Goal: Information Seeking & Learning: Check status

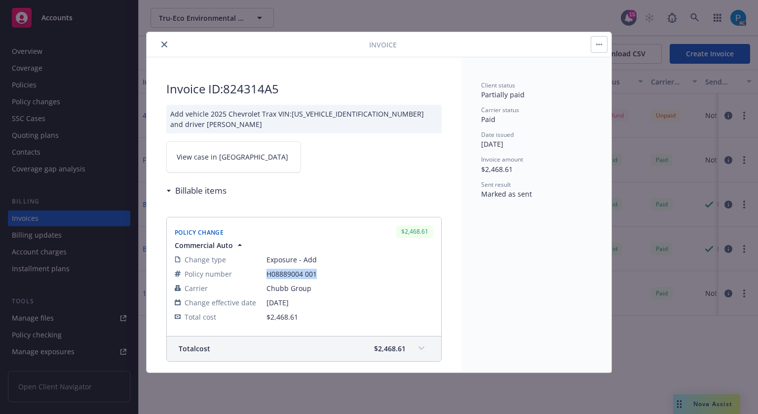
scroll to position [117, 0]
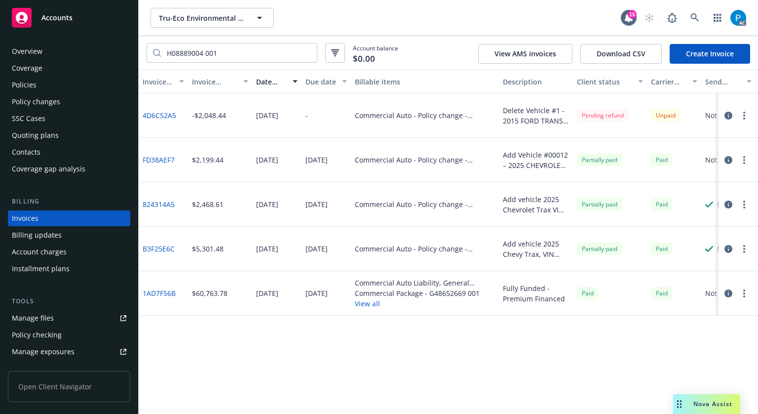
click at [62, 16] on span "Accounts" at bounding box center [56, 18] width 31 height 8
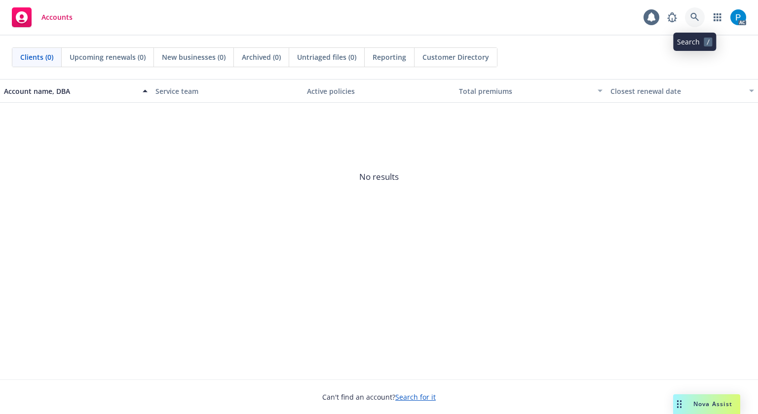
click at [698, 17] on icon at bounding box center [695, 17] width 9 height 9
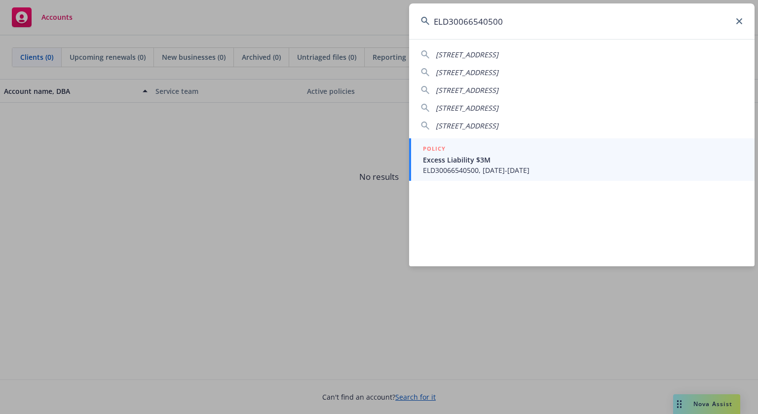
type input "ELD30066540500"
click at [504, 167] on span "ELD30066540500, [DATE]-[DATE]" at bounding box center [583, 170] width 320 height 10
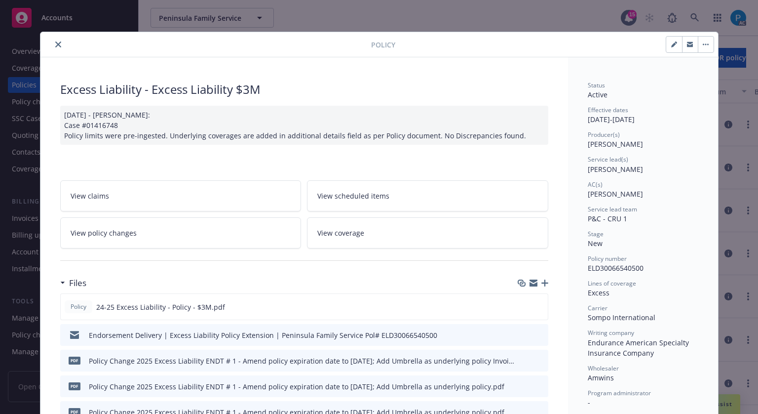
click at [57, 44] on icon "close" at bounding box center [58, 44] width 6 height 6
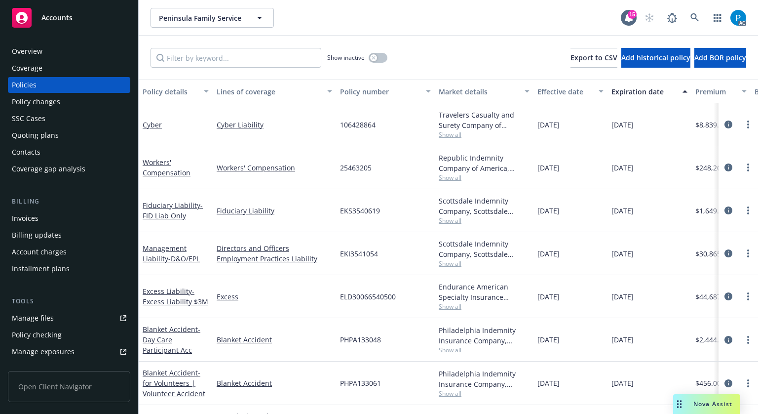
click at [45, 213] on div "Invoices" at bounding box center [69, 218] width 115 height 16
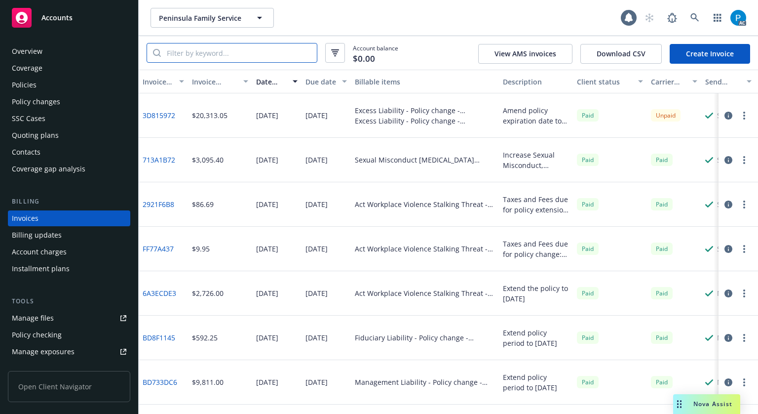
click at [256, 57] on input "search" at bounding box center [239, 52] width 156 height 19
paste input "ELD30066540500"
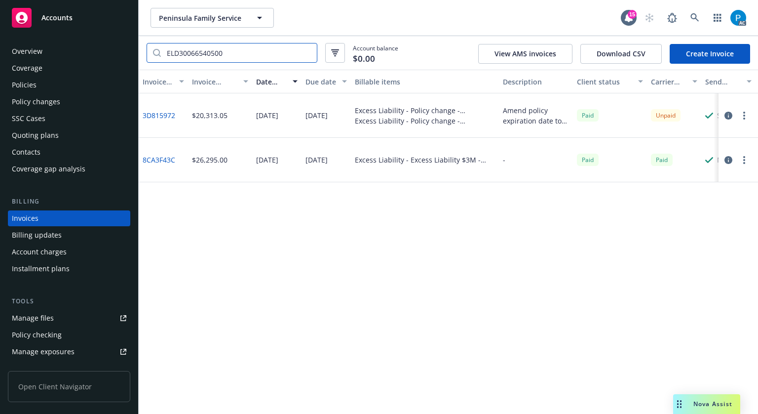
type input "ELD30066540500"
click at [729, 114] on icon "button" at bounding box center [729, 116] width 8 height 8
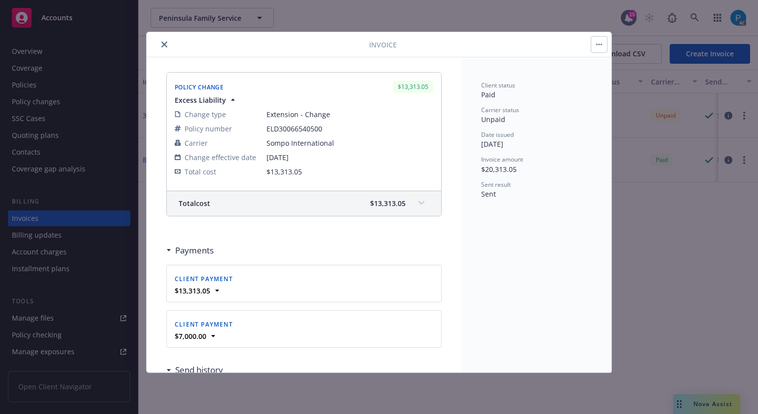
scroll to position [543, 0]
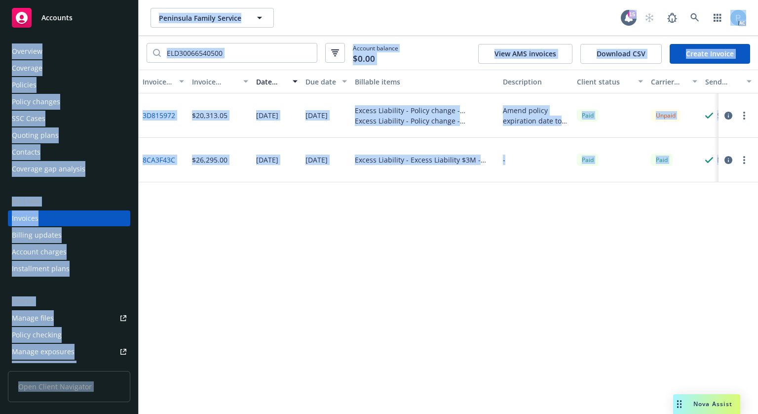
click at [70, 18] on span "Accounts" at bounding box center [56, 18] width 31 height 8
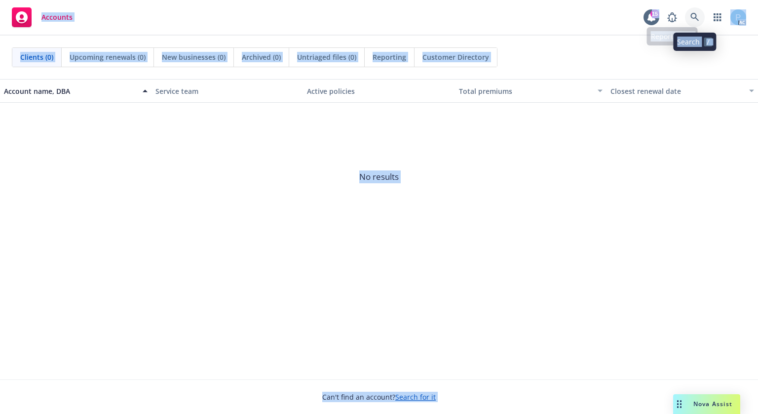
click at [695, 15] on icon at bounding box center [695, 17] width 9 height 9
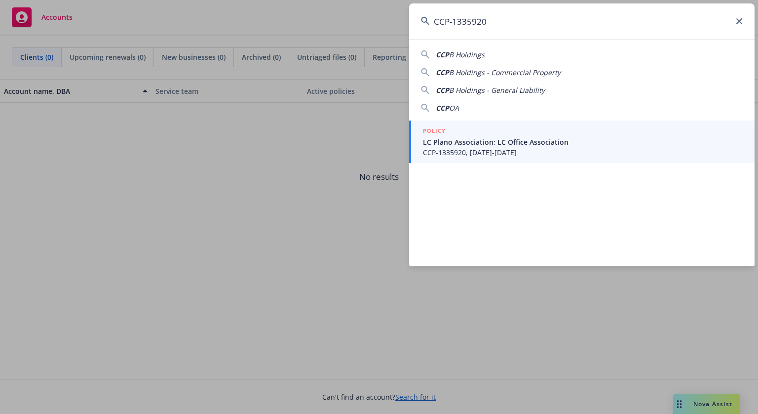
type input "CCP-1335920"
click at [519, 152] on span "CCP-1335920, [DATE]-[DATE]" at bounding box center [583, 152] width 320 height 10
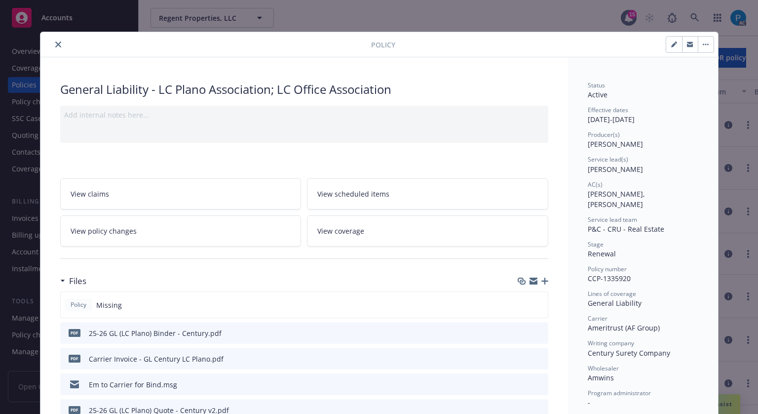
click at [56, 43] on icon "close" at bounding box center [58, 44] width 6 height 6
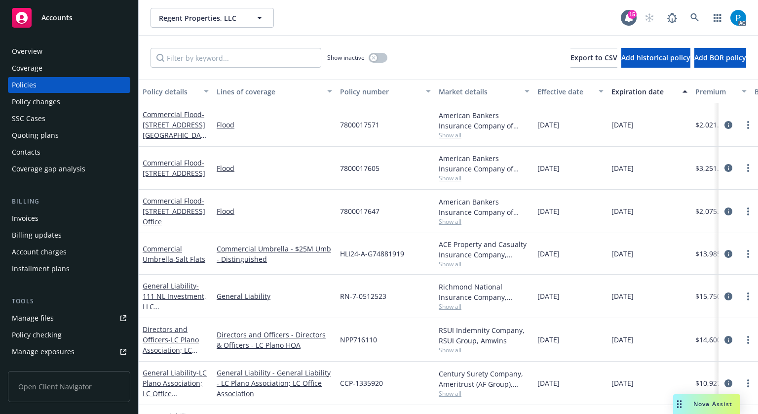
click at [38, 213] on div "Invoices" at bounding box center [69, 218] width 115 height 16
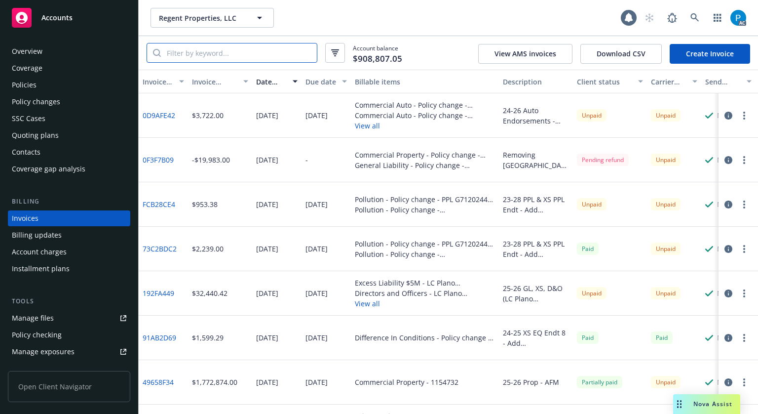
click at [223, 54] on input "search" at bounding box center [239, 52] width 156 height 19
paste input "CCP-1335920"
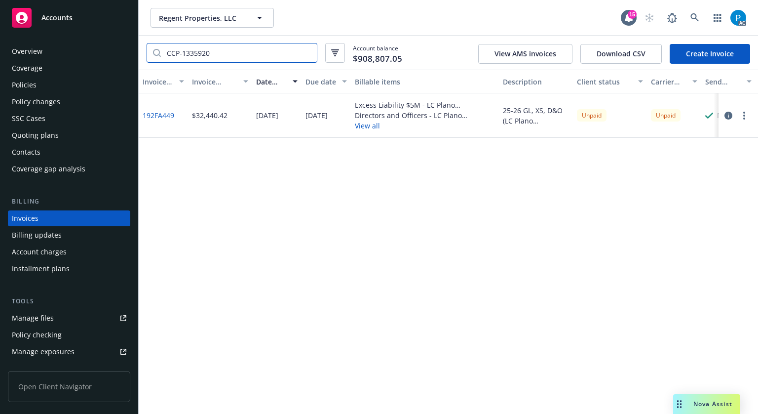
type input "CCP-1335920"
click at [111, 15] on div "Accounts" at bounding box center [69, 18] width 115 height 20
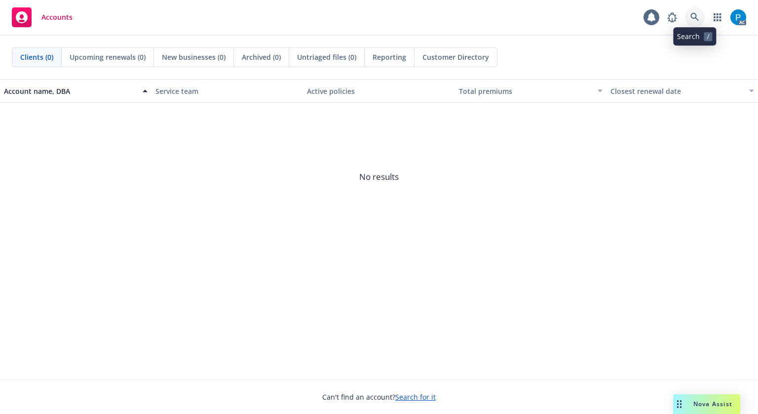
click at [698, 14] on icon at bounding box center [695, 17] width 9 height 9
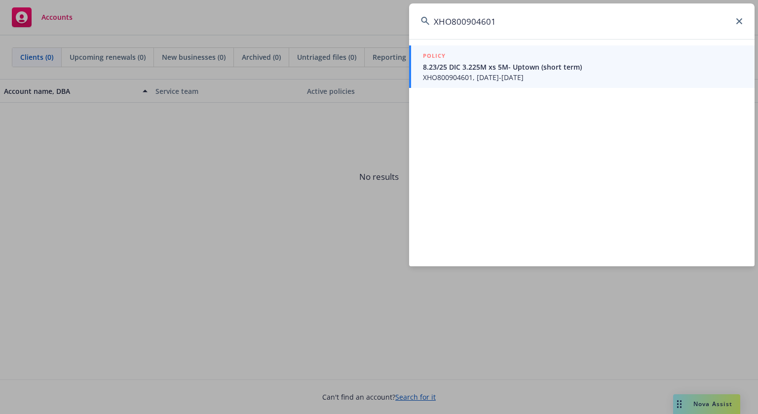
type input "XHO800904601"
click at [582, 55] on div "POLICY" at bounding box center [583, 56] width 320 height 11
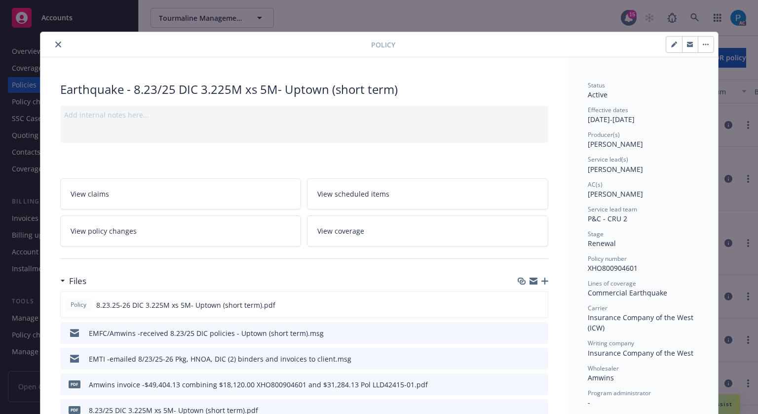
click at [53, 39] on button "close" at bounding box center [58, 45] width 12 height 12
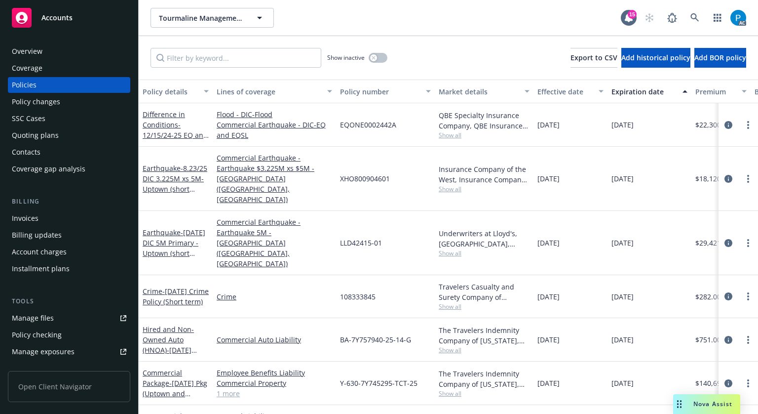
click at [38, 219] on div "Invoices" at bounding box center [25, 218] width 27 height 16
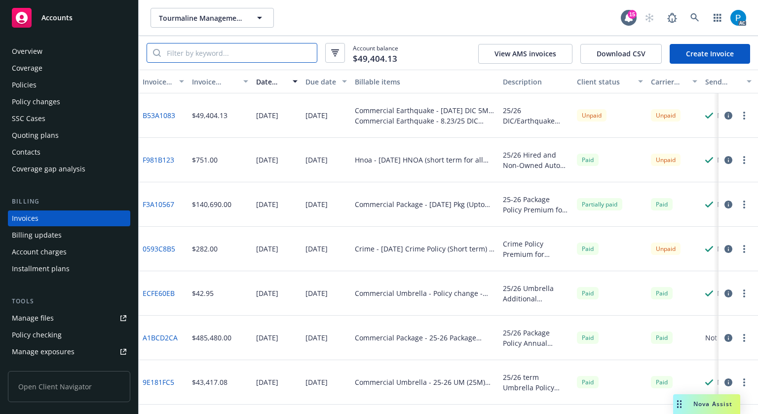
click at [232, 55] on input "search" at bounding box center [239, 52] width 156 height 19
paste input "XHO800904601"
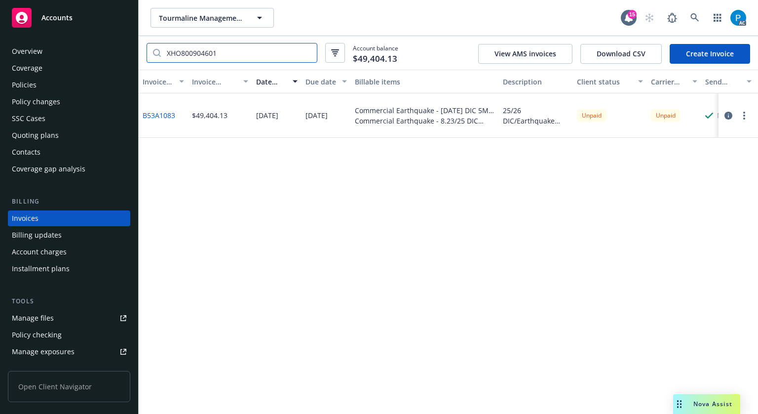
type input "XHO800904601"
click at [40, 80] on div "Policies" at bounding box center [69, 85] width 115 height 16
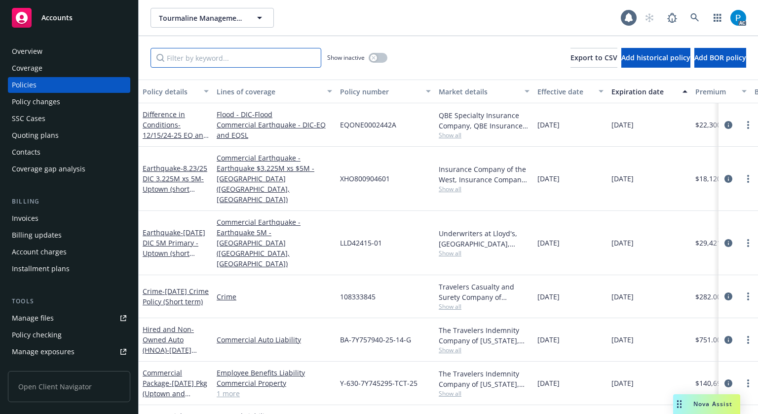
click at [209, 60] on input "Filter by keyword..." at bounding box center [236, 58] width 171 height 20
paste input "XHO800904601"
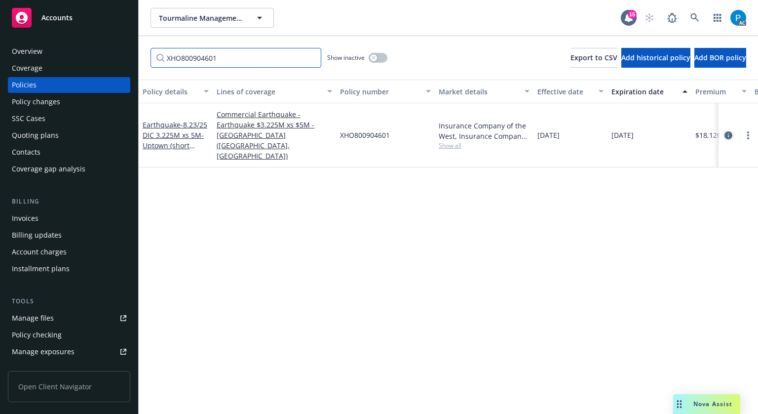
type input "XHO800904601"
click at [725, 131] on icon "circleInformation" at bounding box center [729, 135] width 8 height 8
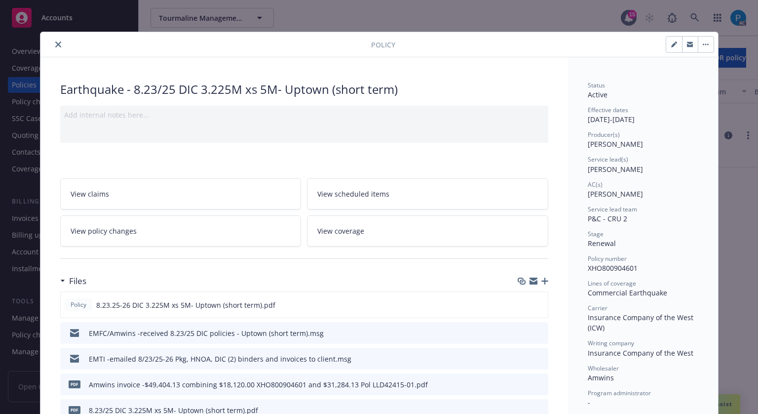
scroll to position [30, 0]
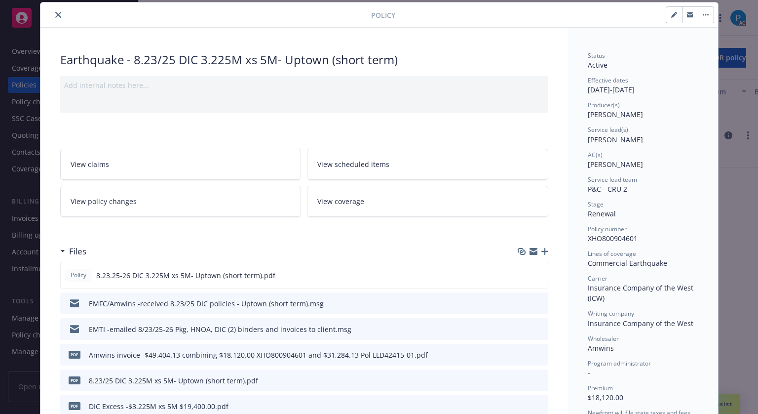
click at [728, 174] on div "Policy Earthquake - 8.23/25 DIC 3.225M xs 5M- Uptown (short term) Add internal …" at bounding box center [379, 207] width 758 height 414
click at [53, 20] on button "close" at bounding box center [58, 15] width 12 height 12
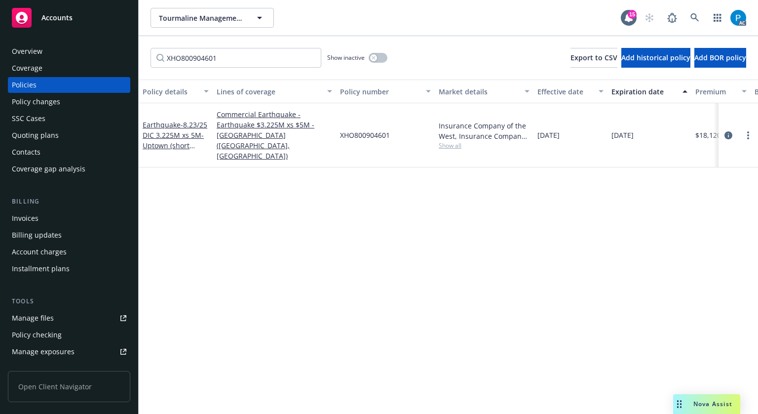
click at [53, 20] on span "Accounts" at bounding box center [56, 18] width 31 height 8
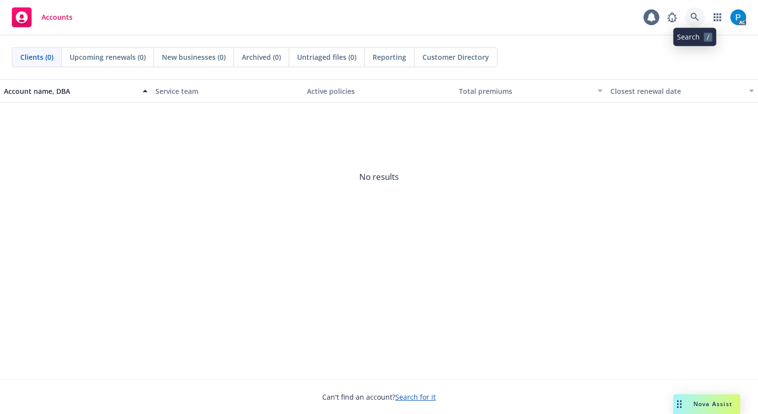
click at [697, 15] on icon at bounding box center [695, 17] width 9 height 9
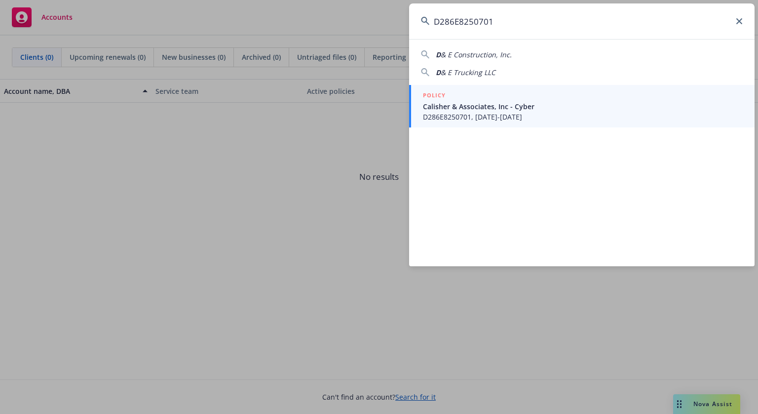
type input "D286E8250701"
click at [496, 97] on div "POLICY" at bounding box center [583, 95] width 320 height 11
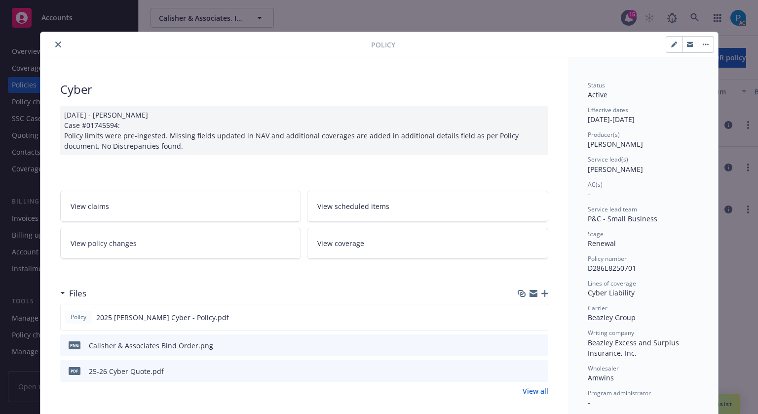
click at [55, 42] on icon "close" at bounding box center [58, 44] width 6 height 6
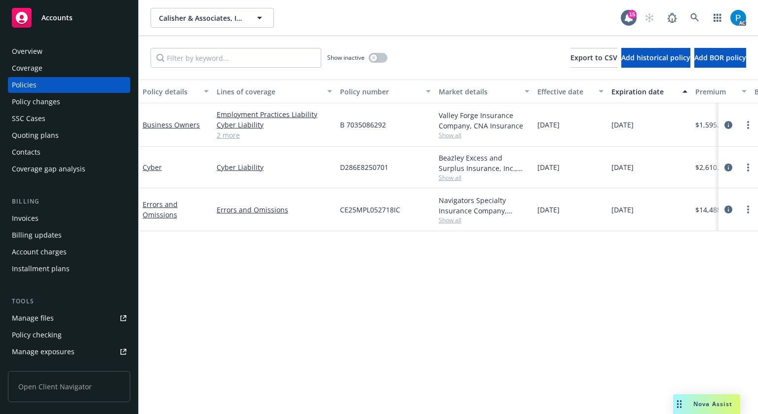
click at [39, 208] on div "Billing Invoices Billing updates Account charges Installment plans" at bounding box center [69, 236] width 122 height 80
click at [41, 215] on div "Invoices" at bounding box center [69, 218] width 115 height 16
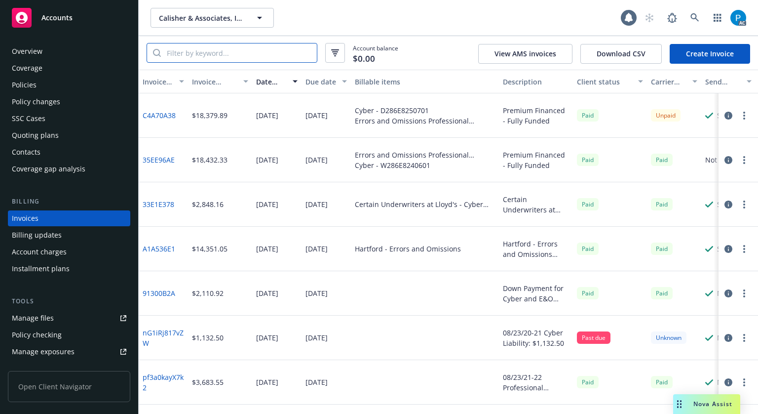
click at [222, 55] on input "search" at bounding box center [239, 52] width 156 height 19
paste input "D286E8250701"
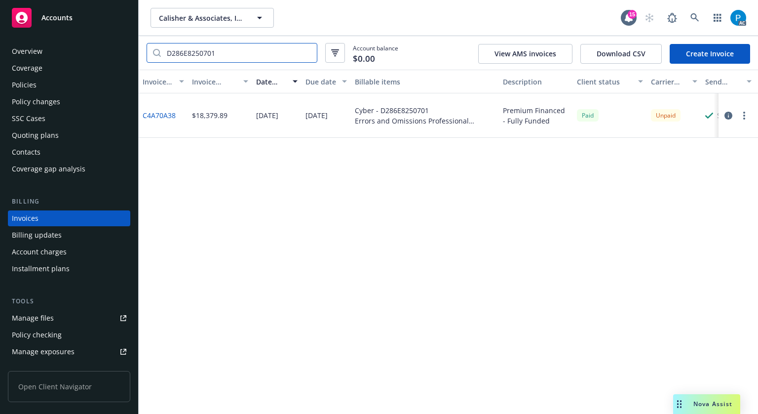
type input "D286E8250701"
click at [73, 26] on div "Accounts" at bounding box center [69, 18] width 115 height 20
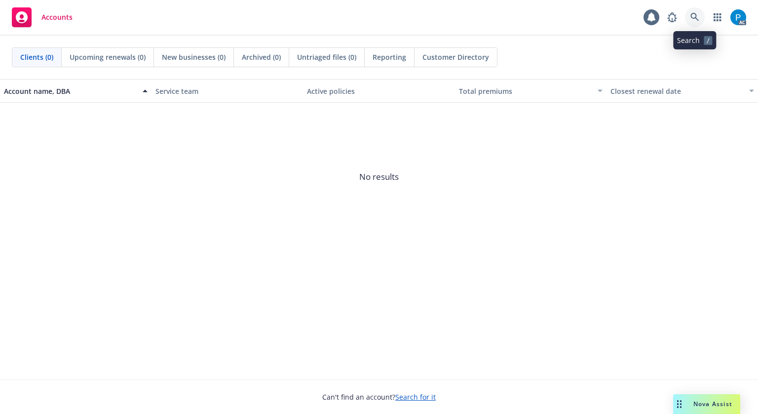
click at [690, 19] on link at bounding box center [695, 17] width 20 height 20
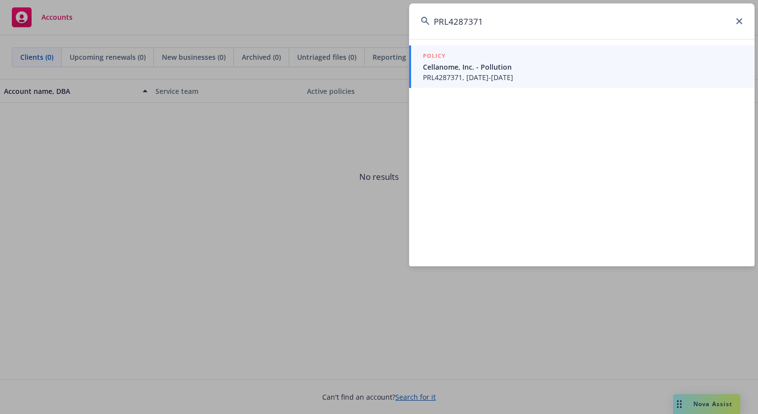
type input "PRL4287371"
click at [464, 61] on div "POLICY" at bounding box center [583, 56] width 320 height 11
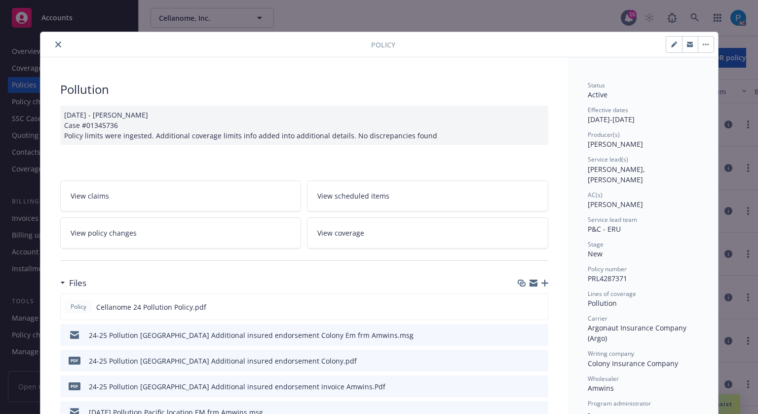
click at [55, 45] on icon "close" at bounding box center [58, 44] width 6 height 6
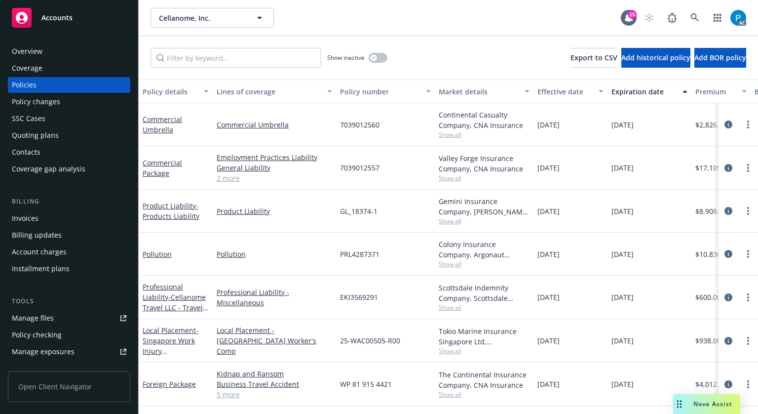
click at [51, 210] on div "Invoices" at bounding box center [69, 218] width 122 height 16
click at [52, 215] on div "Invoices" at bounding box center [69, 218] width 115 height 16
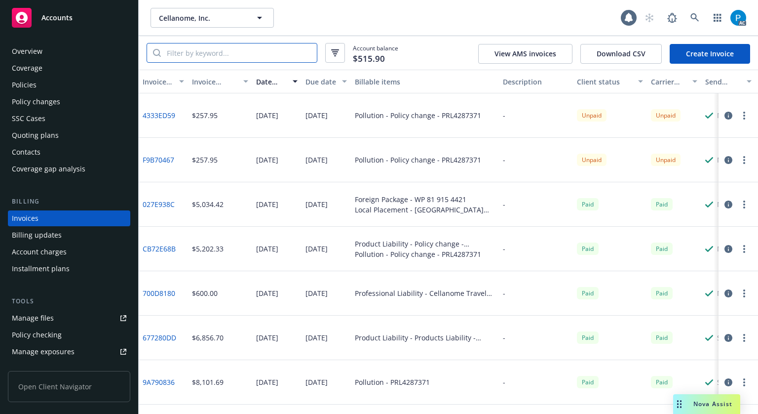
click at [227, 53] on input "search" at bounding box center [239, 52] width 156 height 19
paste input "PRL4287371"
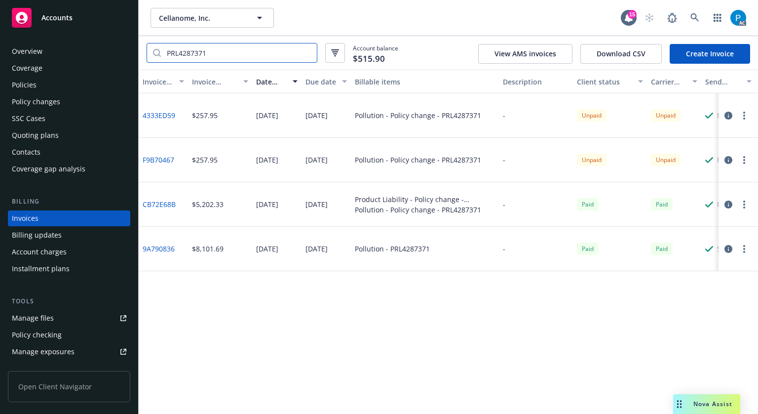
type input "PRL4287371"
click at [40, 84] on div "Policies" at bounding box center [69, 85] width 115 height 16
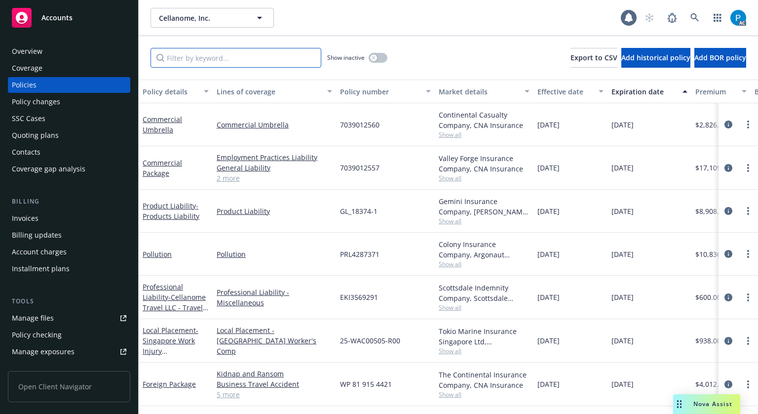
click at [209, 63] on input "Filter by keyword..." at bounding box center [236, 58] width 171 height 20
paste input "PRL4287371"
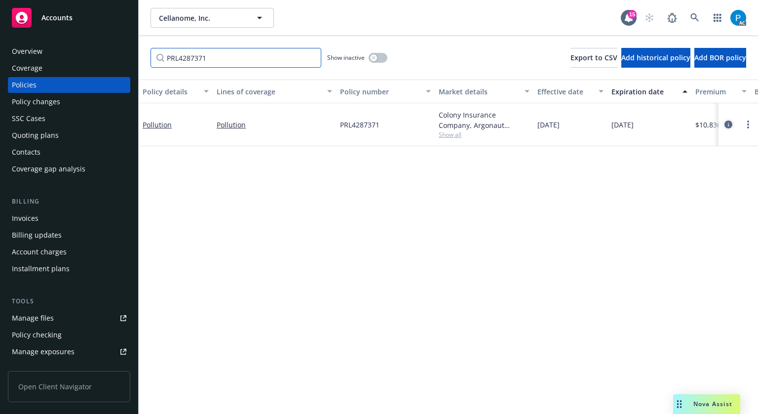
type input "PRL4287371"
click at [725, 122] on icon "circleInformation" at bounding box center [729, 124] width 8 height 8
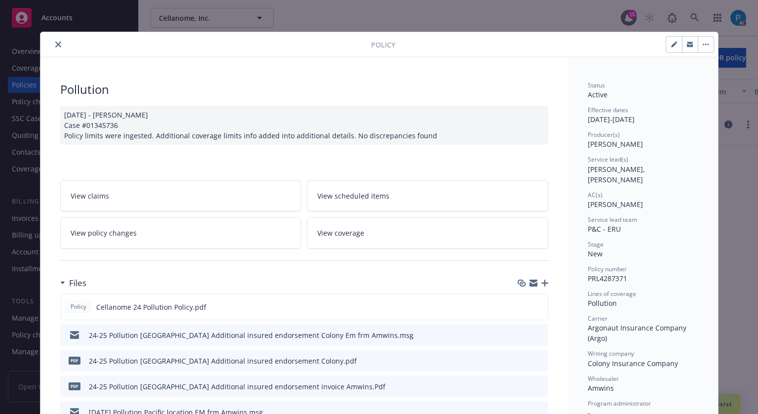
scroll to position [30, 0]
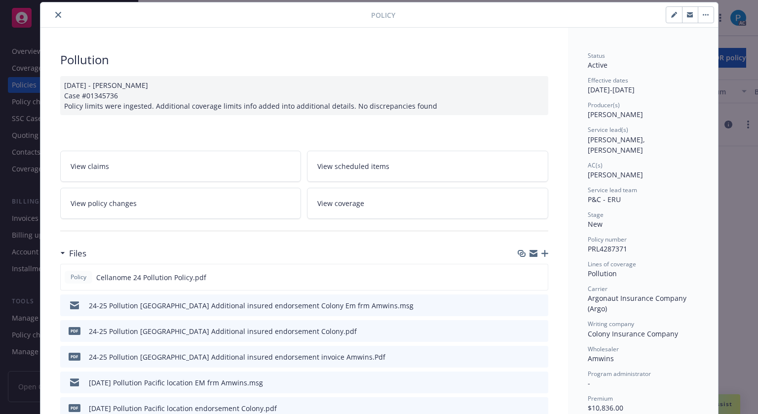
click at [54, 8] on div "Policy" at bounding box center [379, 14] width 678 height 25
click at [58, 17] on button "close" at bounding box center [58, 15] width 12 height 12
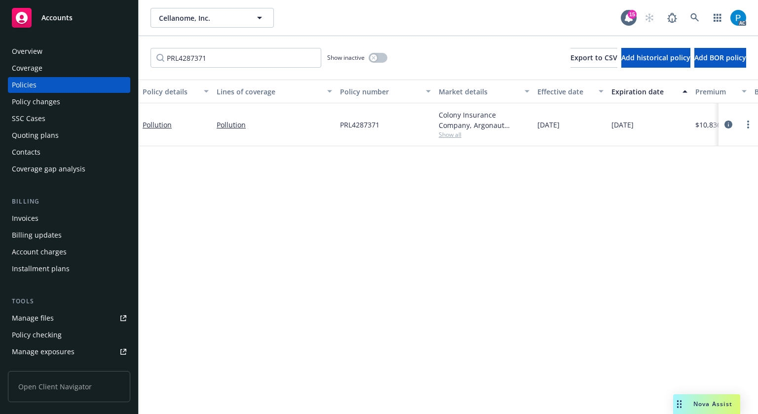
click at [57, 16] on span "Accounts" at bounding box center [56, 18] width 31 height 8
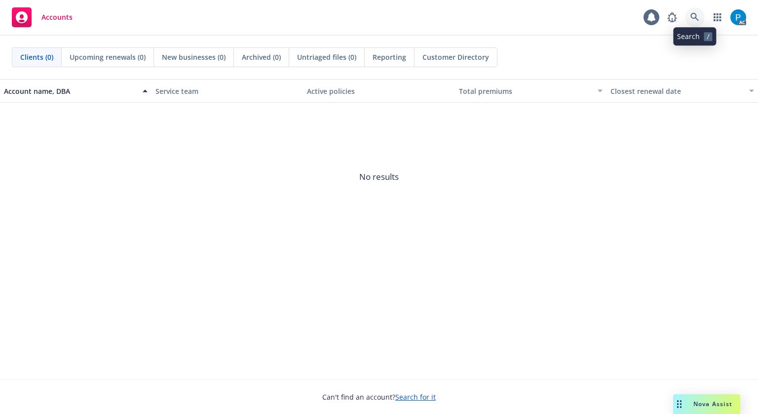
click at [693, 17] on icon at bounding box center [695, 17] width 9 height 9
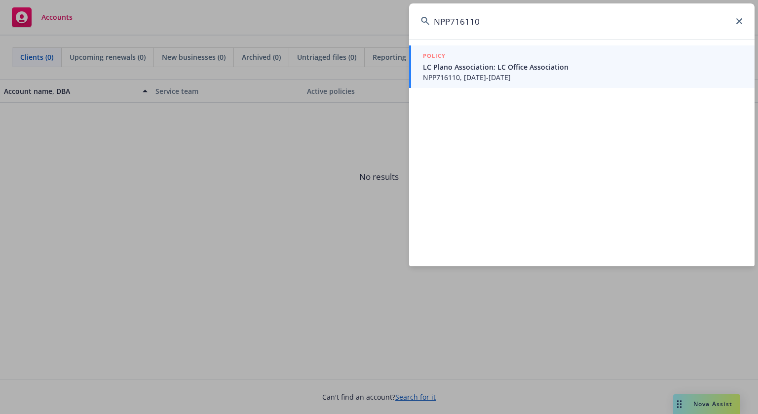
type input "NPP716110"
click at [503, 71] on span "LC Plano Association; LC Office Association" at bounding box center [583, 67] width 320 height 10
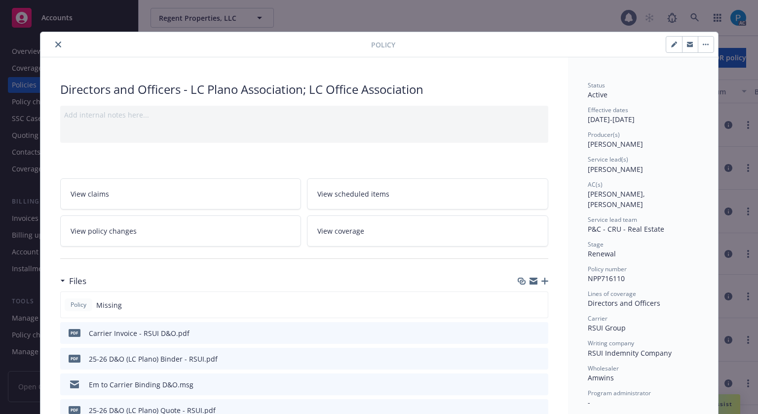
click at [56, 46] on icon "close" at bounding box center [58, 44] width 6 height 6
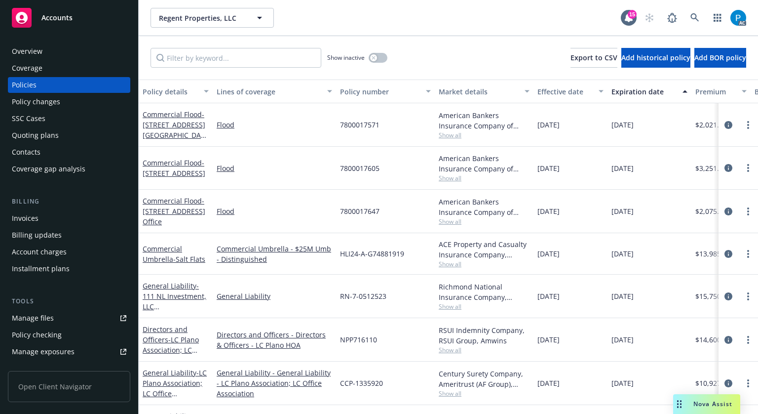
click at [49, 218] on div "Invoices" at bounding box center [69, 218] width 115 height 16
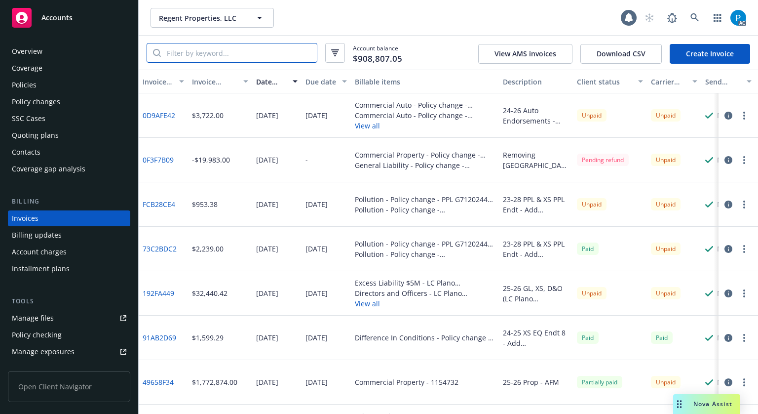
click at [247, 51] on input "search" at bounding box center [239, 52] width 156 height 19
paste input "NPP716110"
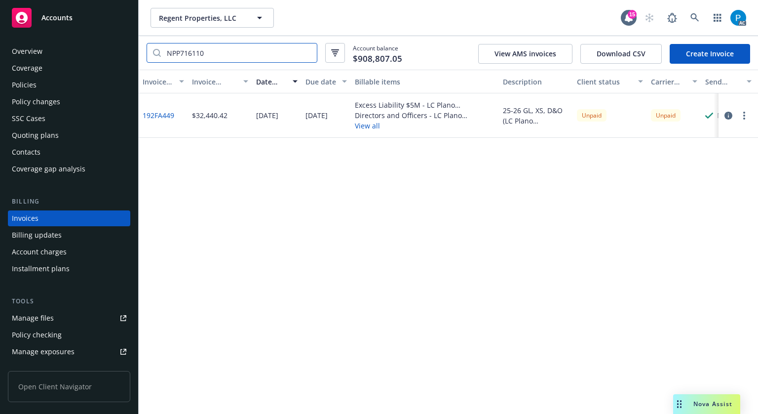
type input "NPP716110"
drag, startPoint x: 81, startPoint y: 12, endPoint x: 85, endPoint y: 16, distance: 5.6
click at [81, 12] on div "Accounts" at bounding box center [69, 18] width 115 height 20
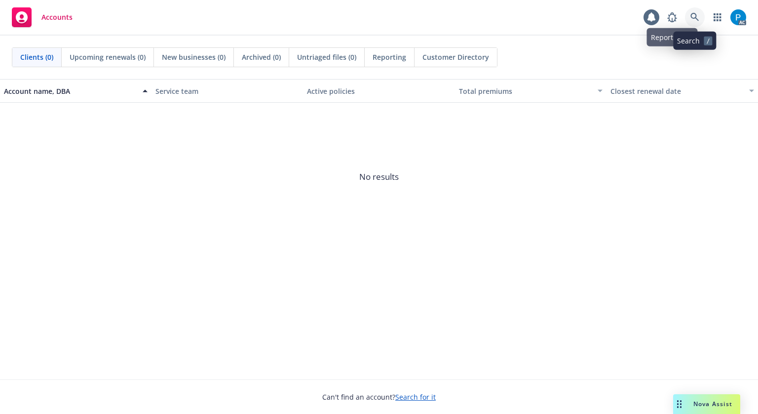
click at [685, 19] on link at bounding box center [695, 17] width 20 height 20
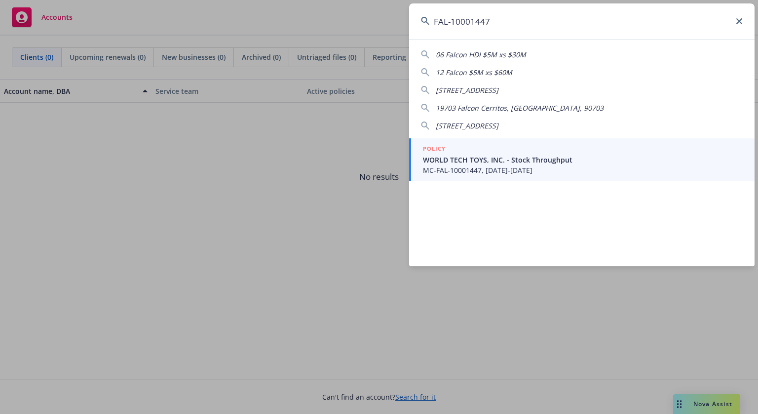
type input "FAL-10001447"
click at [472, 156] on span "WORLD TECH TOYS, INC. - Stock Throughput" at bounding box center [583, 159] width 320 height 10
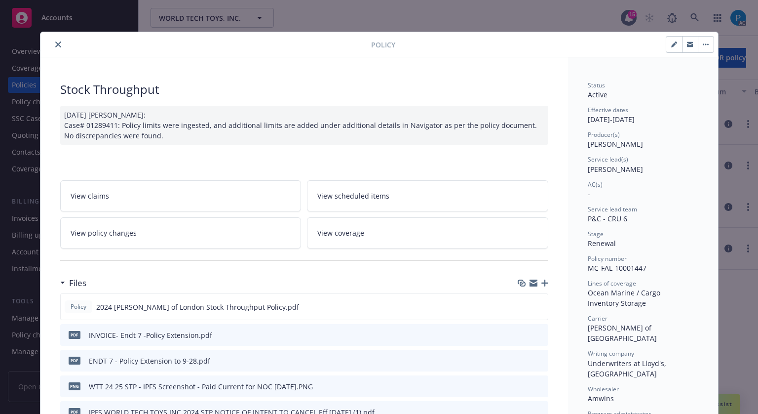
click at [55, 44] on icon "close" at bounding box center [58, 44] width 6 height 6
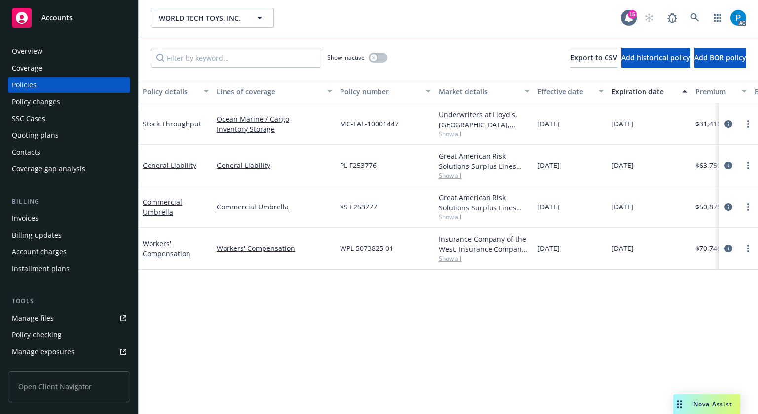
click at [41, 217] on div "Invoices" at bounding box center [69, 218] width 115 height 16
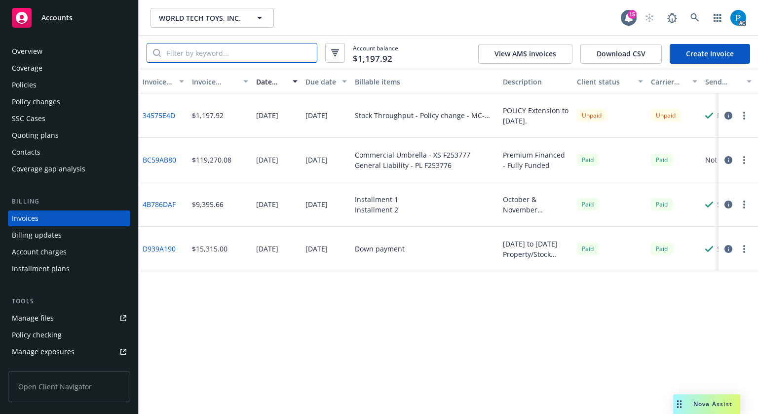
click at [207, 54] on input "search" at bounding box center [239, 52] width 156 height 19
paste input "FAL-10001447"
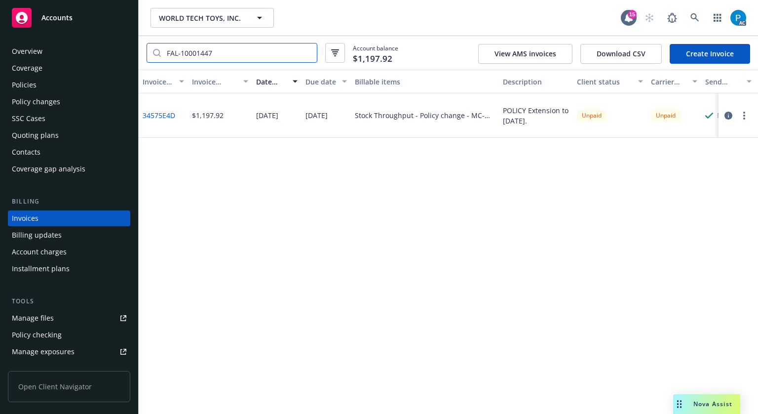
type input "FAL-10001447"
